Goal: Information Seeking & Learning: Learn about a topic

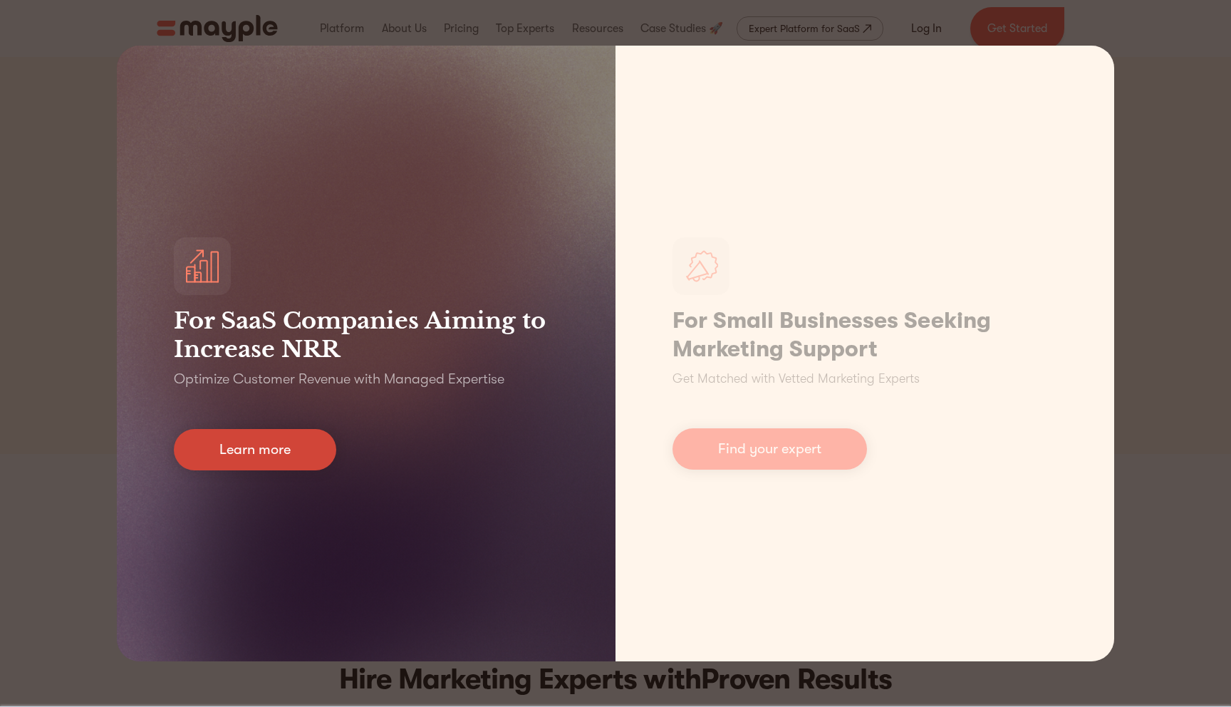
click at [302, 450] on link "Learn more" at bounding box center [255, 449] width 162 height 41
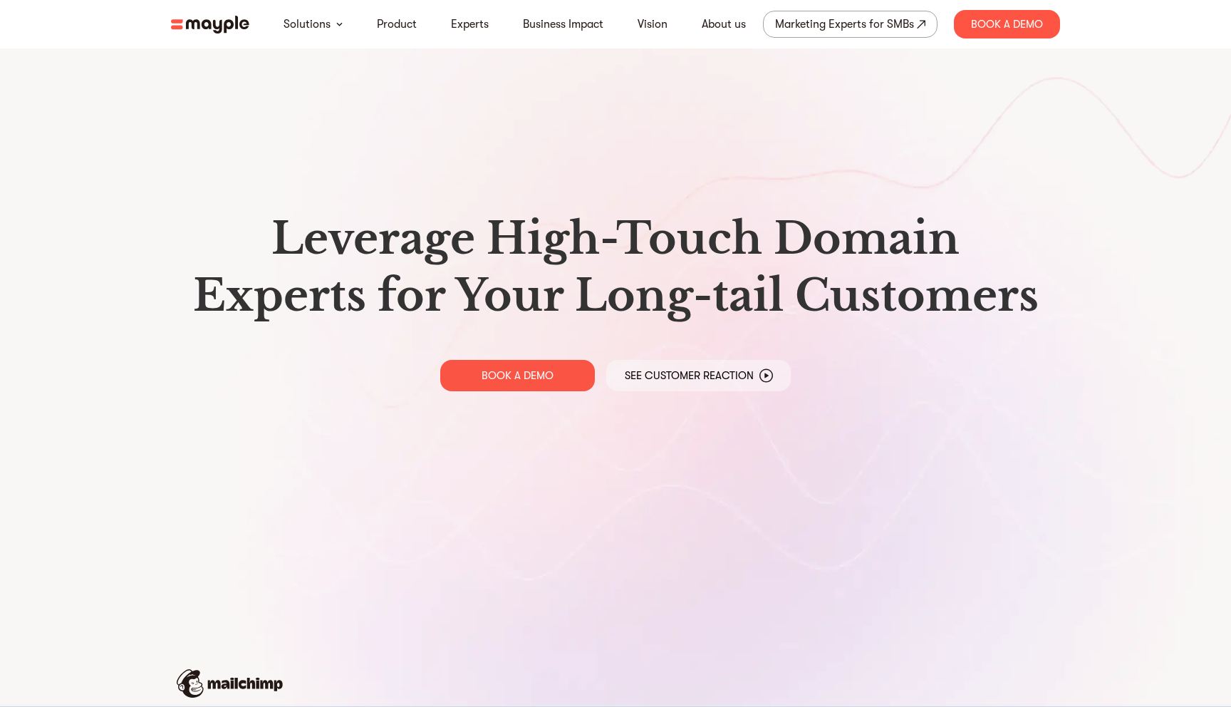
click at [197, 25] on img at bounding box center [210, 25] width 78 height 18
